Goal: Task Accomplishment & Management: Use online tool/utility

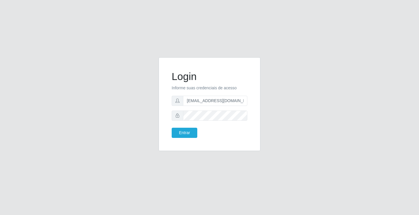
click at [179, 102] on icon at bounding box center [177, 101] width 4 height 4
click at [175, 102] on span at bounding box center [178, 101] width 12 height 10
click at [179, 130] on button "Entrar" at bounding box center [185, 133] width 26 height 10
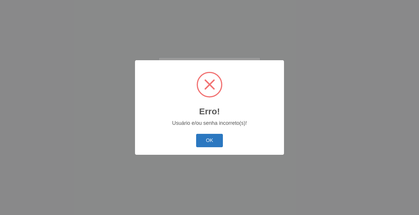
click at [206, 141] on button "OK" at bounding box center [209, 141] width 27 height 14
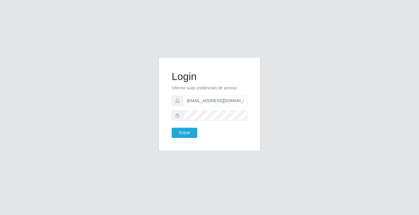
click at [178, 100] on icon at bounding box center [177, 101] width 4 height 4
drag, startPoint x: 245, startPoint y: 102, endPoint x: 182, endPoint y: 107, distance: 63.1
click at [182, 107] on form "Login Informe suas credenciais de acesso [EMAIL_ADDRESS][DOMAIN_NAME] Entrar" at bounding box center [210, 103] width 76 height 67
click at [194, 103] on input "br" at bounding box center [215, 101] width 64 height 10
type input "b"
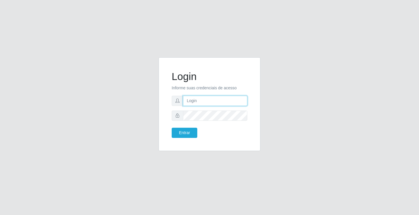
click at [204, 100] on input "text" at bounding box center [215, 101] width 64 height 10
drag, startPoint x: 204, startPoint y: 100, endPoint x: 292, endPoint y: 137, distance: 95.7
click at [292, 137] on div "Login Informe suas credenciais de acesso Entrar" at bounding box center [210, 107] width 332 height 101
type input "[EMAIL_ADDRESS][DOMAIN_NAME]"
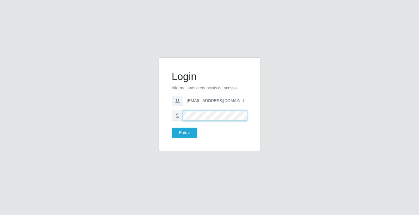
click at [161, 119] on div "Login Informe suas credenciais de acesso [EMAIL_ADDRESS][DOMAIN_NAME] Entrar" at bounding box center [210, 104] width 102 height 94
click at [182, 132] on button "Entrar" at bounding box center [185, 133] width 26 height 10
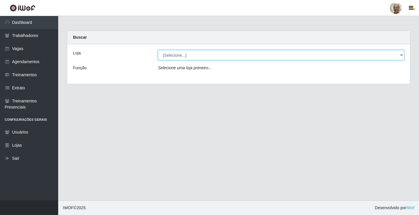
click at [365, 57] on select "[Selecione...] Mercadinho São Francisco" at bounding box center [281, 55] width 246 height 10
select select "345"
click at [158, 50] on select "[Selecione...] Mercadinho São Francisco" at bounding box center [281, 55] width 246 height 10
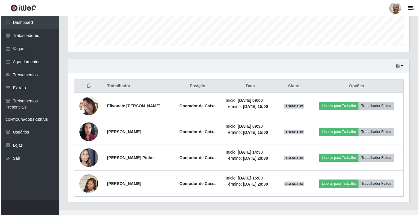
scroll to position [171, 0]
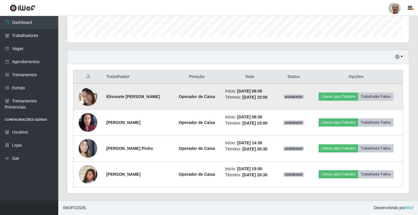
click at [87, 97] on img at bounding box center [88, 96] width 19 height 19
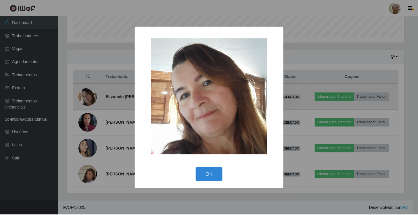
scroll to position [121, 338]
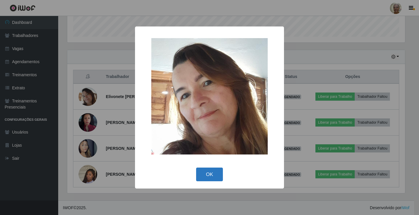
click at [211, 174] on button "OK" at bounding box center [209, 175] width 27 height 14
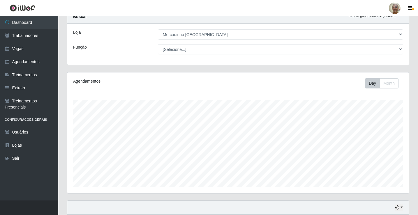
scroll to position [0, 0]
